Goal: Navigation & Orientation: Find specific page/section

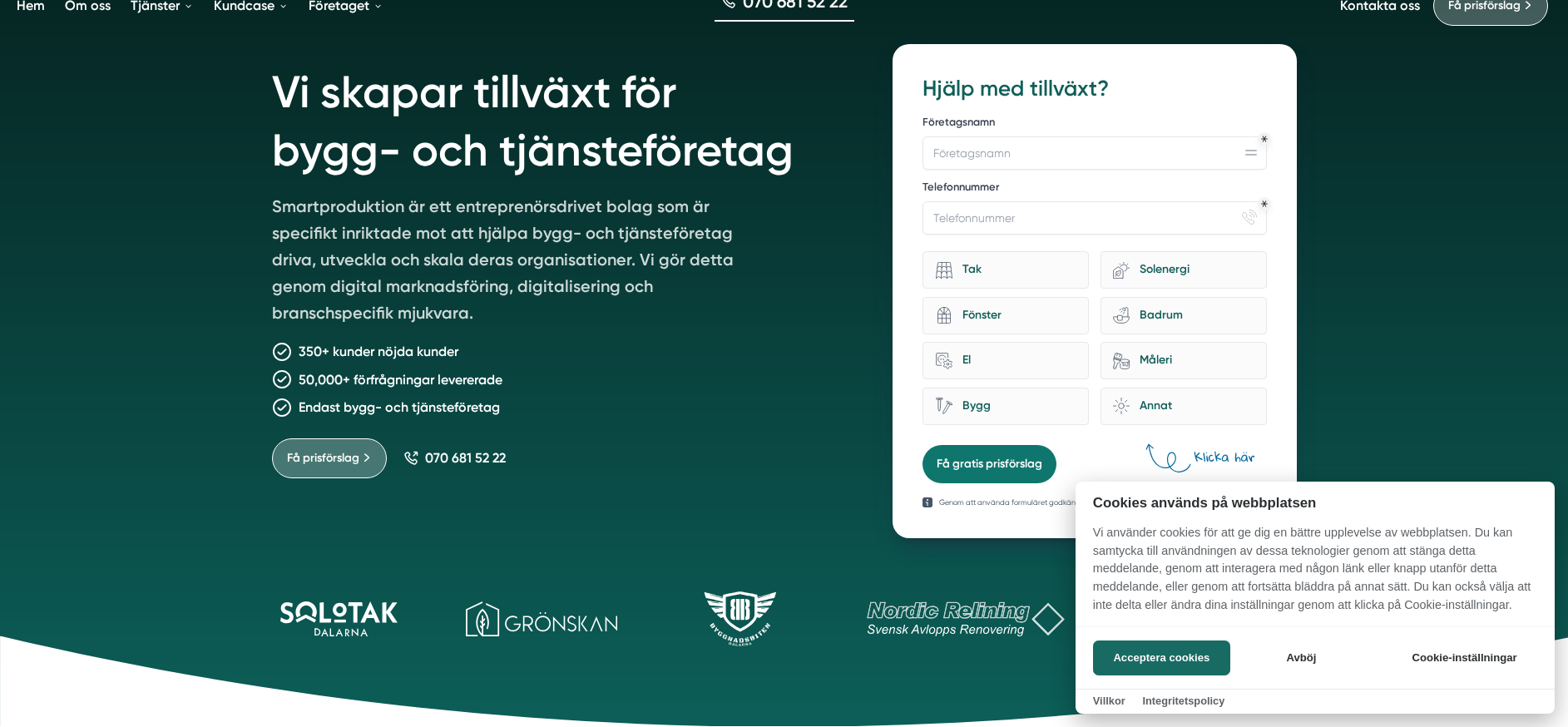
scroll to position [348, 0]
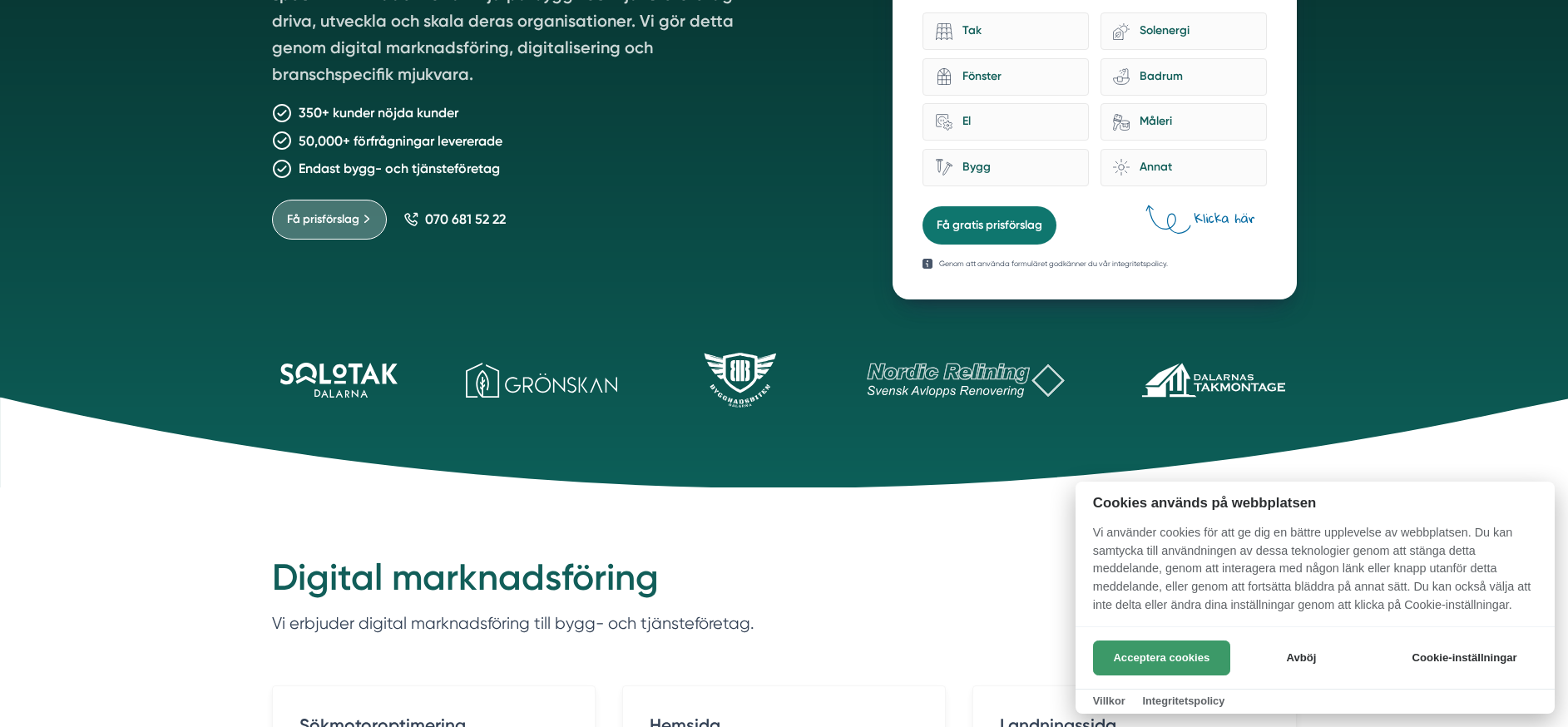
click at [1185, 661] on button "Acceptera cookies" at bounding box center [1161, 658] width 137 height 35
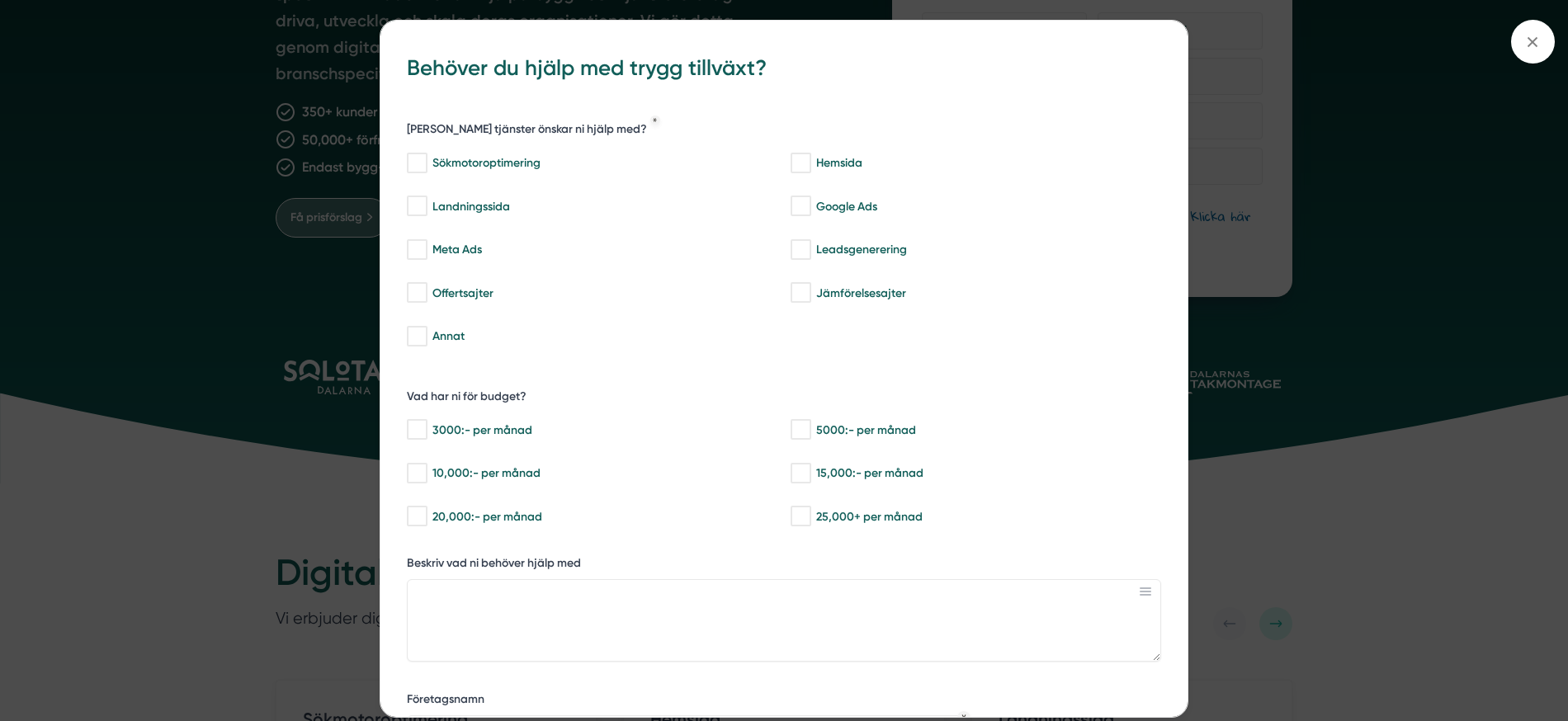
click at [168, 193] on div "bbc9b822-b2c6-488a-ab3e-9a2d59e49c7c Behöver du hjälp med trygg tillväxt? [PERS…" at bounding box center [784, 360] width 1568 height 721
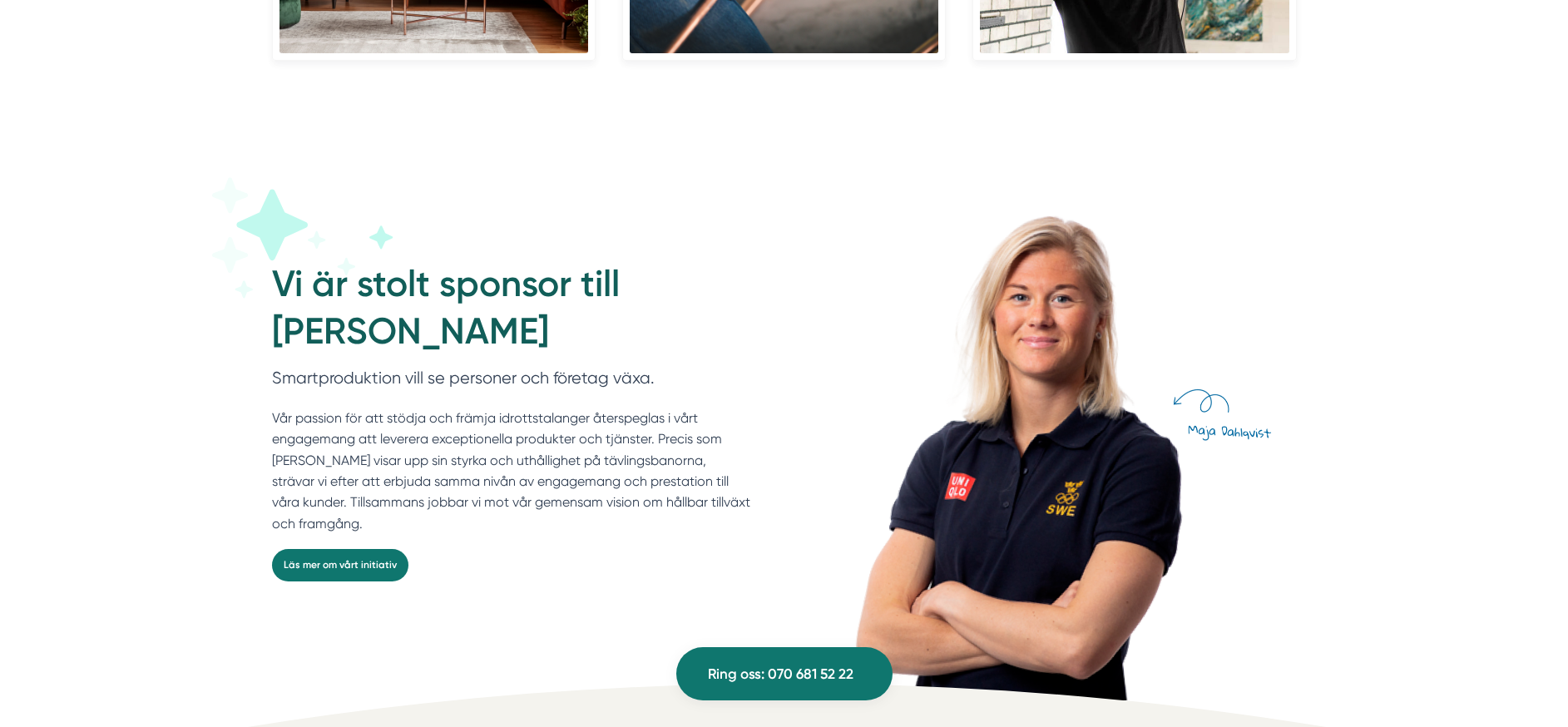
scroll to position [4416, 0]
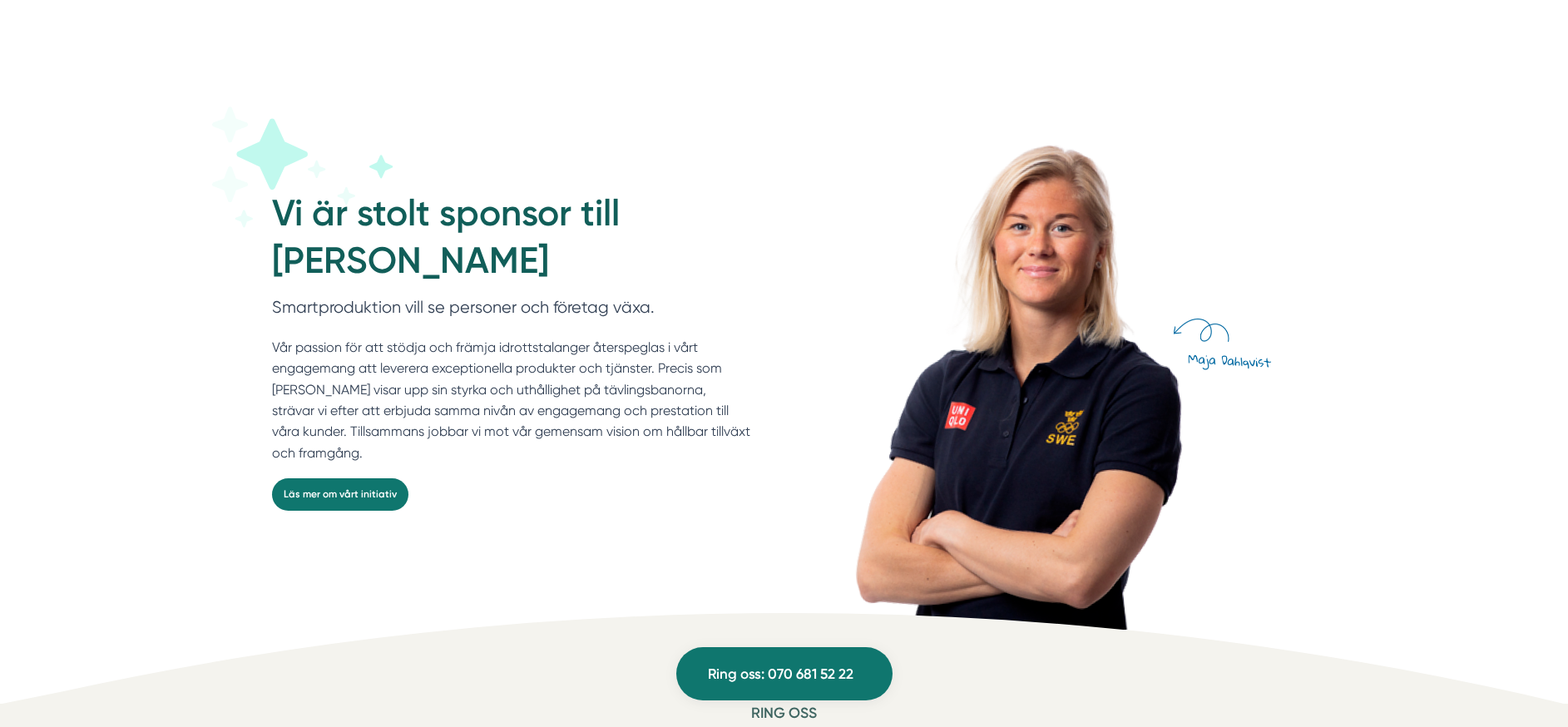
drag, startPoint x: 391, startPoint y: 444, endPoint x: 362, endPoint y: 314, distance: 133.2
click at [362, 314] on div "Smartproduktion vill se personer och företag växa. Vår passion för att stödja o…" at bounding box center [511, 386] width 479 height 184
click at [362, 314] on p "Smartproduktion vill se personer och företag växa." at bounding box center [511, 311] width 479 height 34
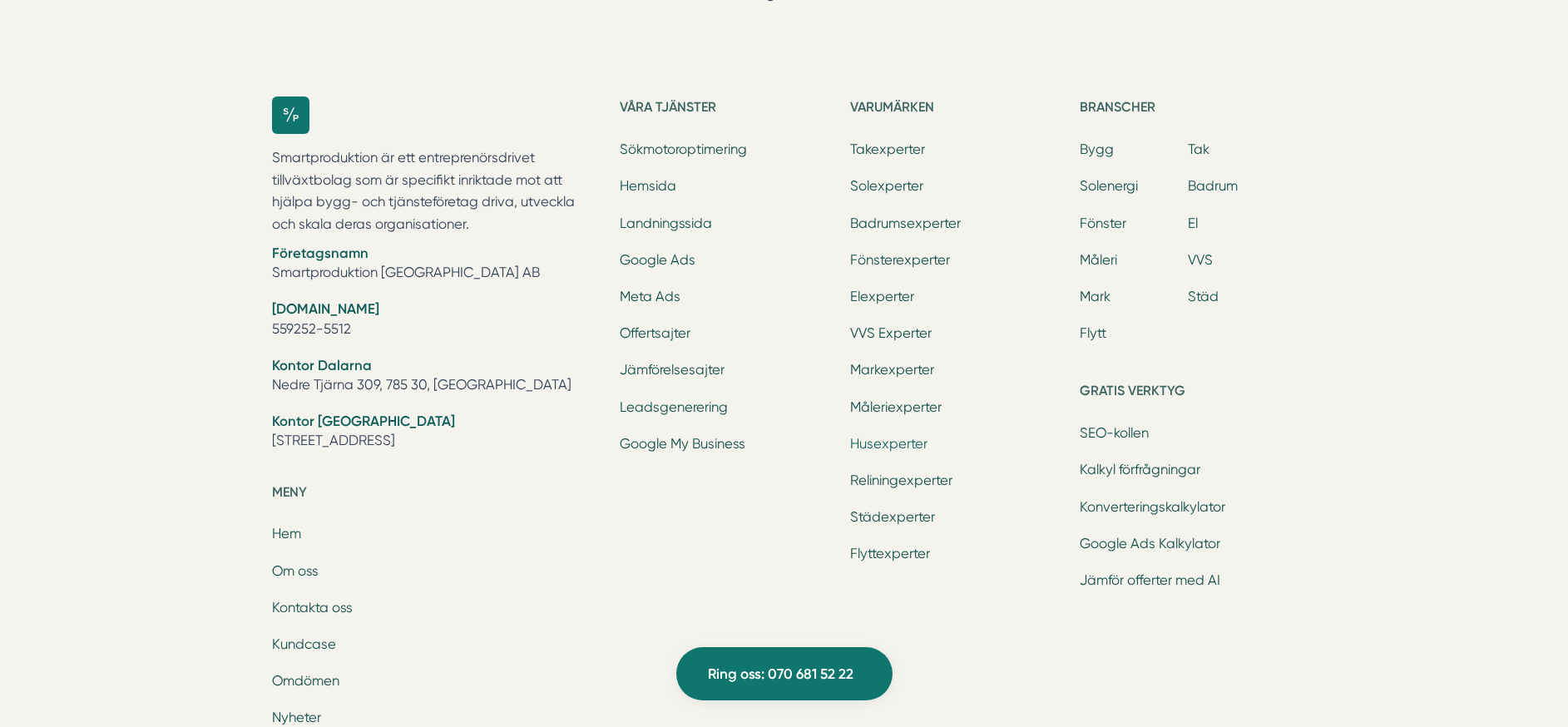
scroll to position [5272, 0]
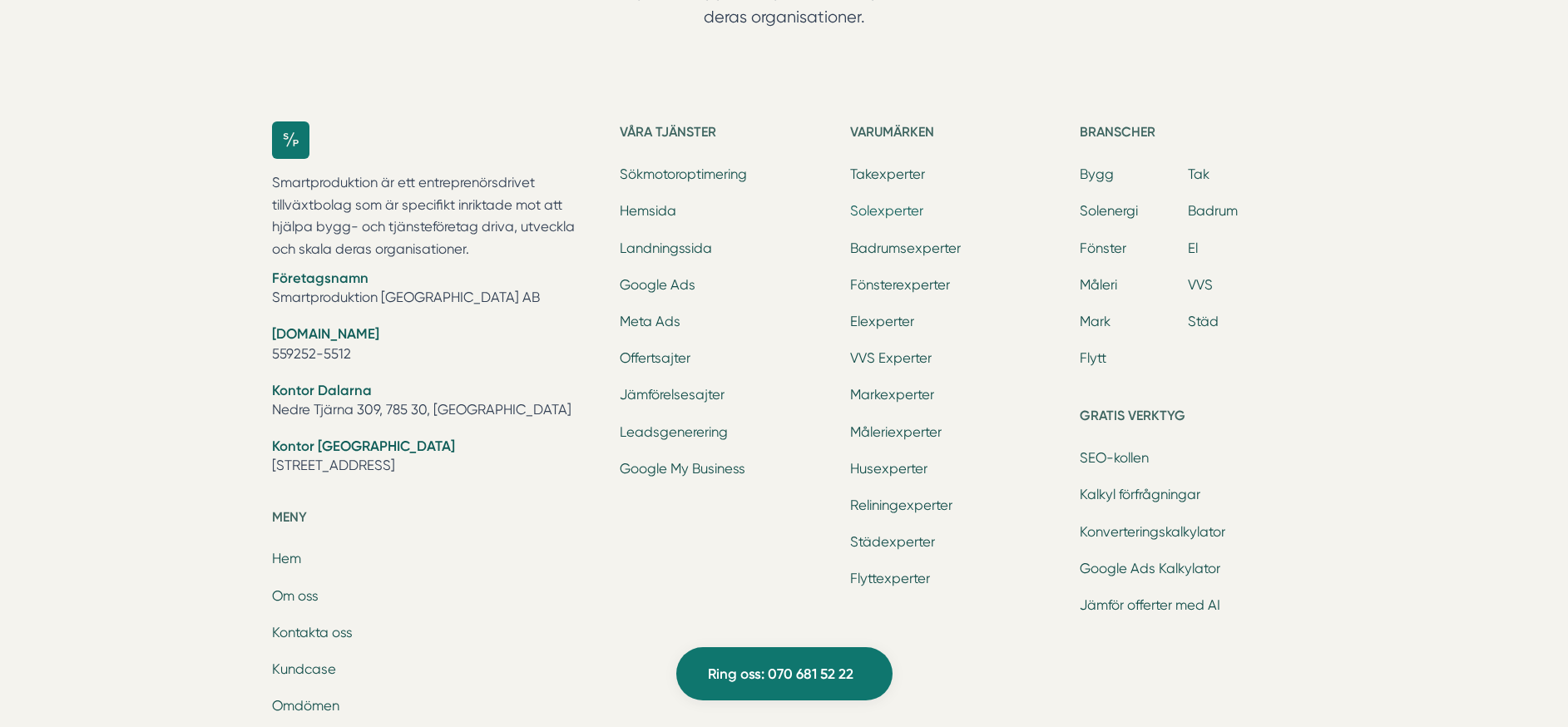
click at [874, 213] on link "Solexperter" at bounding box center [887, 211] width 73 height 16
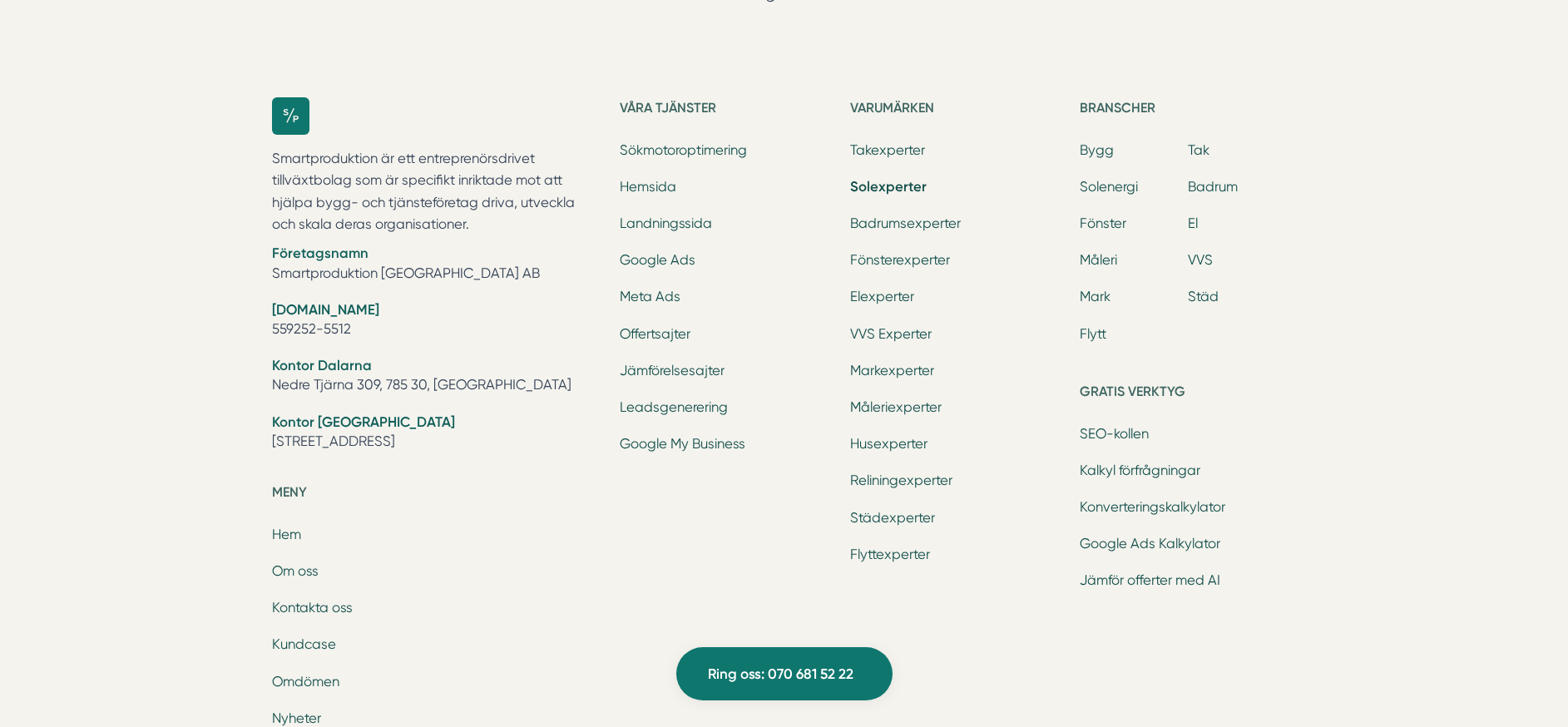
scroll to position [4137, 0]
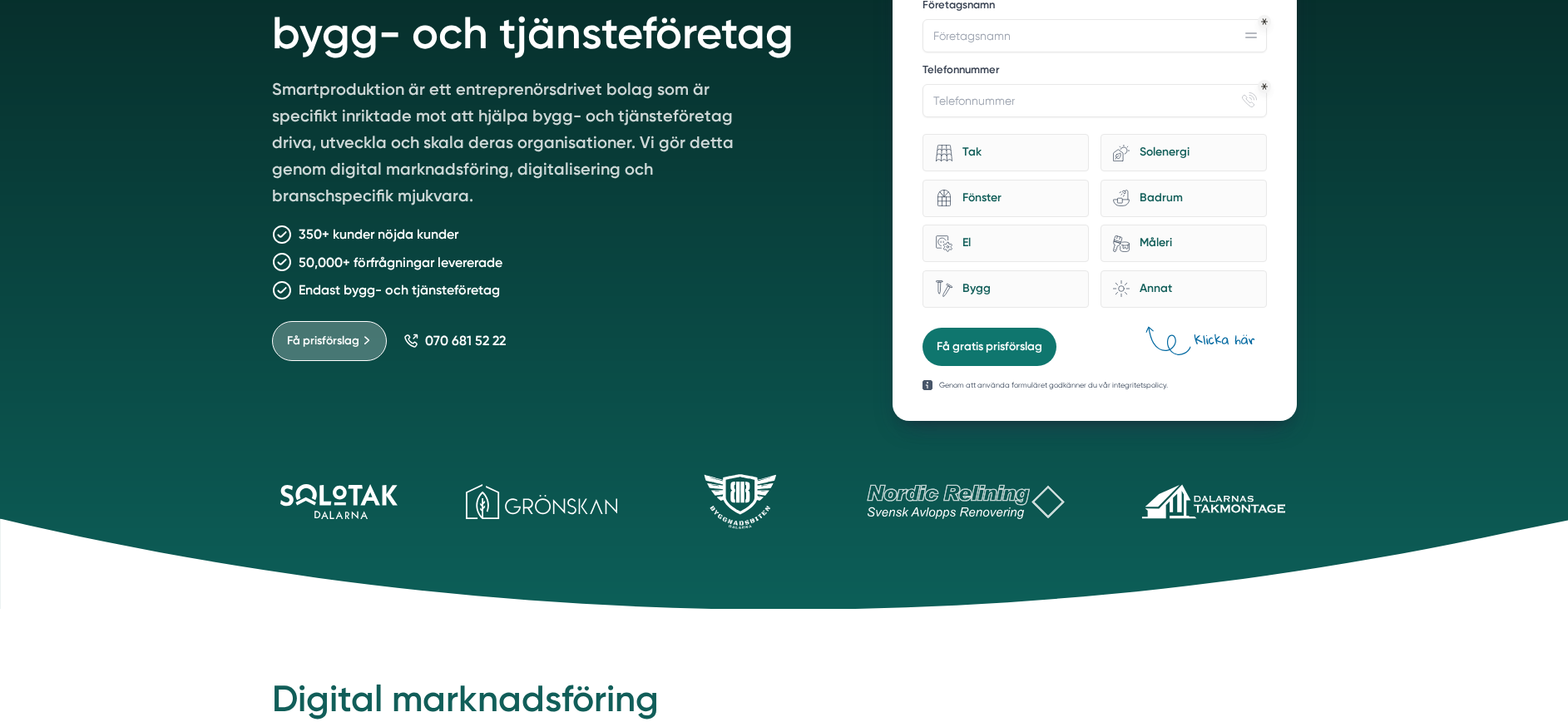
scroll to position [236, 0]
